Goal: Entertainment & Leisure: Consume media (video, audio)

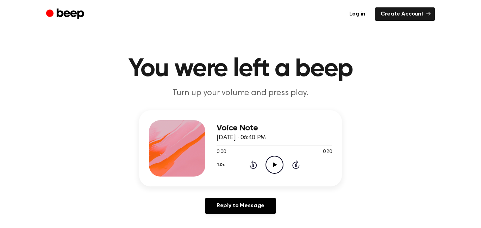
click at [276, 168] on icon "Play Audio" at bounding box center [274, 165] width 18 height 18
click at [276, 169] on icon "Pause Audio" at bounding box center [274, 165] width 18 height 18
click at [273, 172] on icon "Play Audio" at bounding box center [274, 165] width 18 height 18
click at [270, 156] on icon "Play Audio" at bounding box center [274, 165] width 18 height 18
click at [272, 163] on icon "Play Audio" at bounding box center [274, 165] width 18 height 18
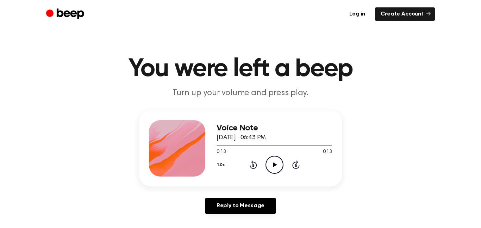
click at [271, 163] on icon "Play Audio" at bounding box center [274, 165] width 18 height 18
click at [272, 163] on icon "Play Audio" at bounding box center [274, 165] width 18 height 18
click at [282, 162] on circle at bounding box center [274, 164] width 17 height 17
click at [275, 163] on icon "Play Audio" at bounding box center [274, 165] width 18 height 18
click at [271, 162] on icon "Play Audio" at bounding box center [274, 165] width 18 height 18
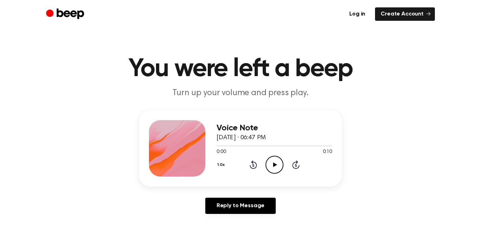
click at [278, 165] on icon "Play Audio" at bounding box center [274, 165] width 18 height 18
click at [276, 167] on icon "Play Audio" at bounding box center [274, 165] width 18 height 18
click at [273, 163] on icon at bounding box center [275, 164] width 4 height 5
click at [273, 163] on icon at bounding box center [274, 164] width 3 height 5
click at [273, 163] on icon at bounding box center [275, 164] width 4 height 5
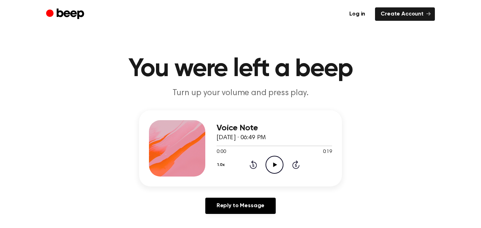
click at [274, 169] on icon "Play Audio" at bounding box center [274, 165] width 18 height 18
click at [277, 160] on icon "Play Audio" at bounding box center [274, 165] width 18 height 18
click at [278, 160] on icon "Play Audio" at bounding box center [274, 165] width 18 height 18
click at [276, 170] on icon "Play Audio" at bounding box center [274, 165] width 18 height 18
click at [272, 161] on icon "Play Audio" at bounding box center [274, 165] width 18 height 18
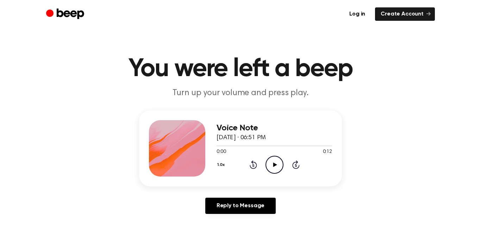
click at [273, 171] on icon "Play Audio" at bounding box center [274, 165] width 18 height 18
click at [276, 168] on icon "Play Audio" at bounding box center [274, 165] width 18 height 18
click at [275, 158] on icon "Play Audio" at bounding box center [274, 165] width 18 height 18
click at [270, 164] on icon "Play Audio" at bounding box center [274, 165] width 18 height 18
click at [270, 166] on icon "Play Audio" at bounding box center [274, 165] width 18 height 18
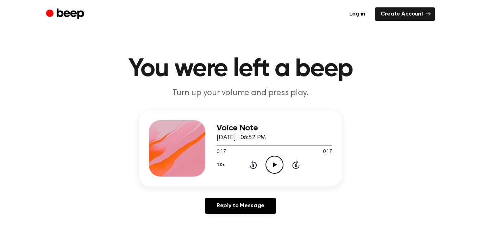
click at [277, 164] on icon "Play Audio" at bounding box center [274, 165] width 18 height 18
click at [279, 166] on icon "Play Audio" at bounding box center [274, 165] width 18 height 18
click at [279, 165] on icon "Play Audio" at bounding box center [274, 165] width 18 height 18
click at [269, 165] on icon "Play Audio" at bounding box center [274, 165] width 18 height 18
click at [273, 165] on icon at bounding box center [275, 164] width 4 height 5
